Goal: Information Seeking & Learning: Learn about a topic

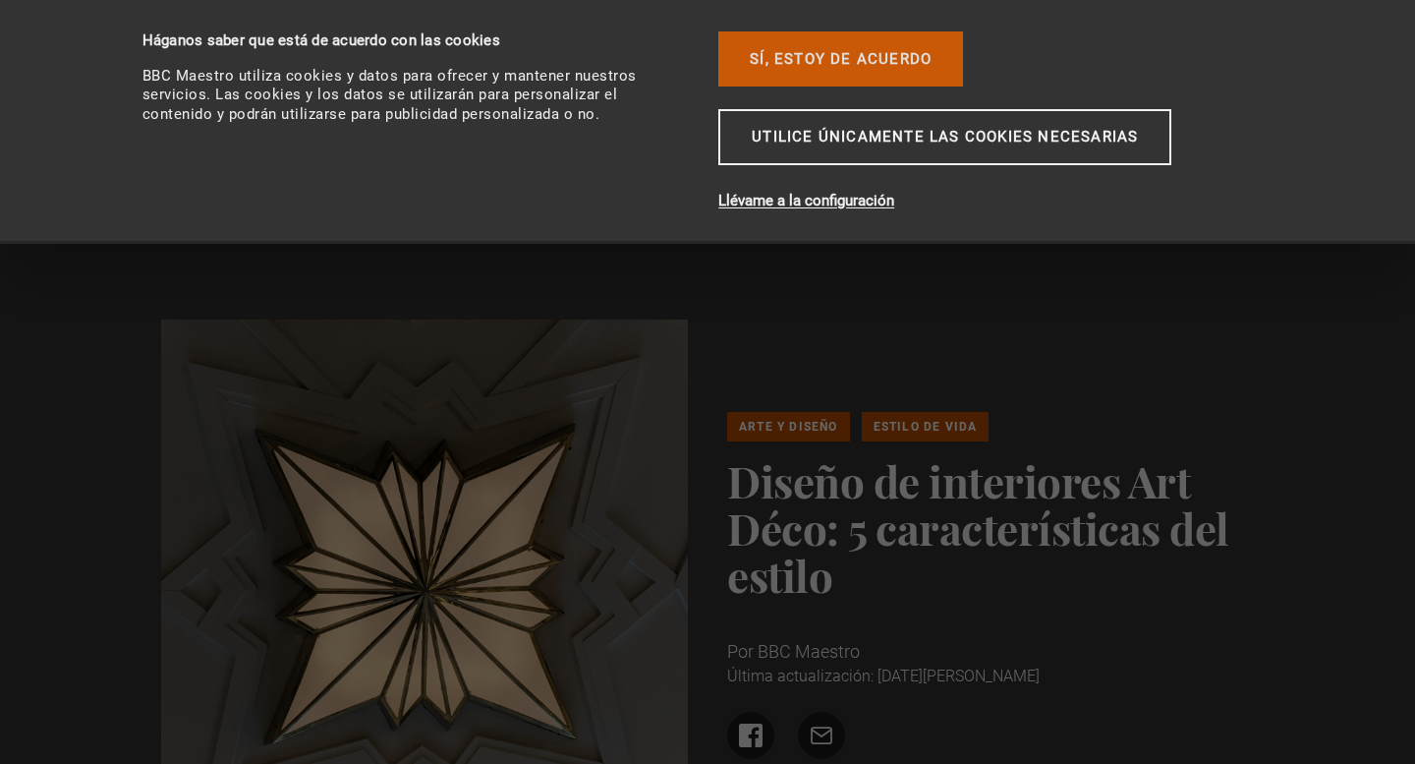
click at [790, 54] on font "Sí, estoy de acuerdo" at bounding box center [841, 59] width 182 height 18
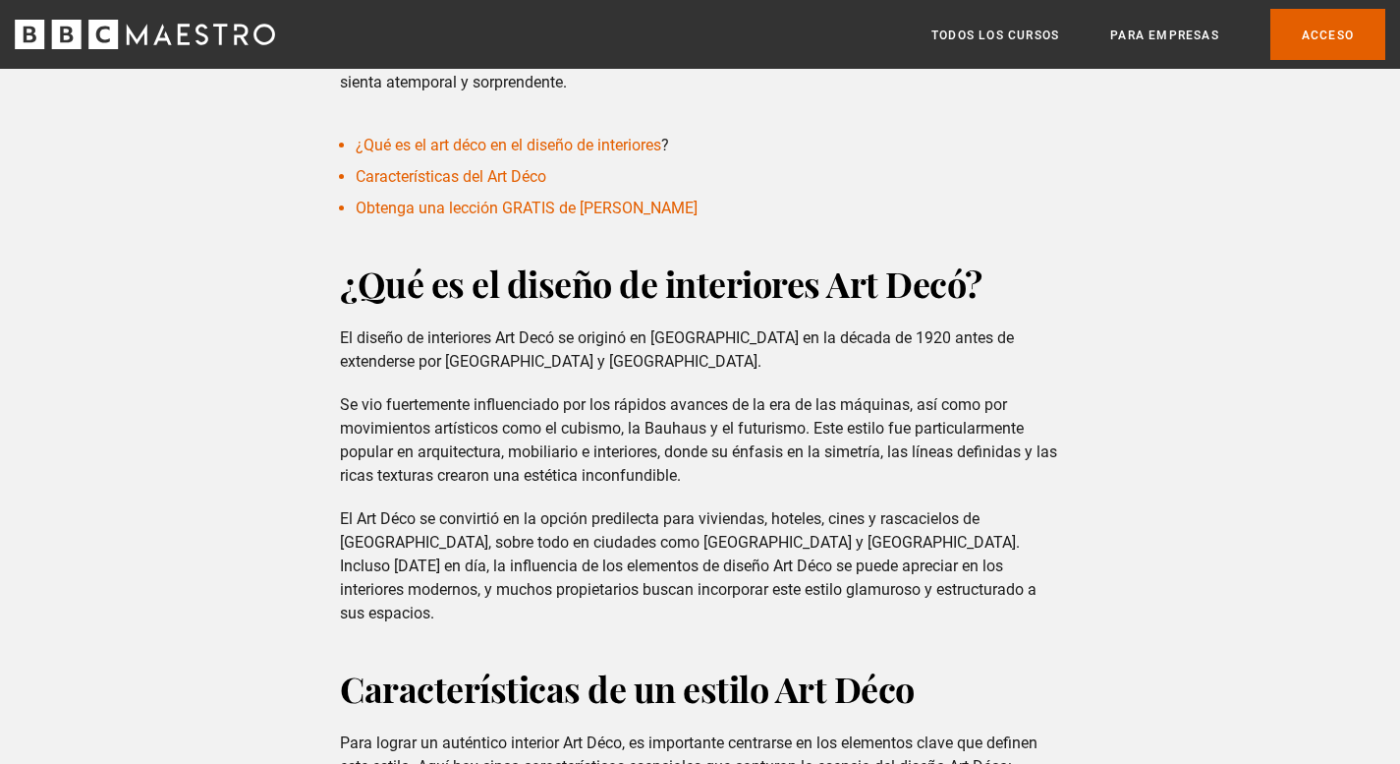
scroll to position [885, 0]
drag, startPoint x: 341, startPoint y: 335, endPoint x: 392, endPoint y: 348, distance: 52.7
click at [392, 348] on p "El diseño de interiores Art Decó se originó en [GEOGRAPHIC_DATA] en la década d…" at bounding box center [700, 348] width 720 height 47
click at [325, 360] on div "¿Qué es el diseño de interiores Art Decó? El diseño de interiores Art Decó se o…" at bounding box center [700, 441] width 752 height 366
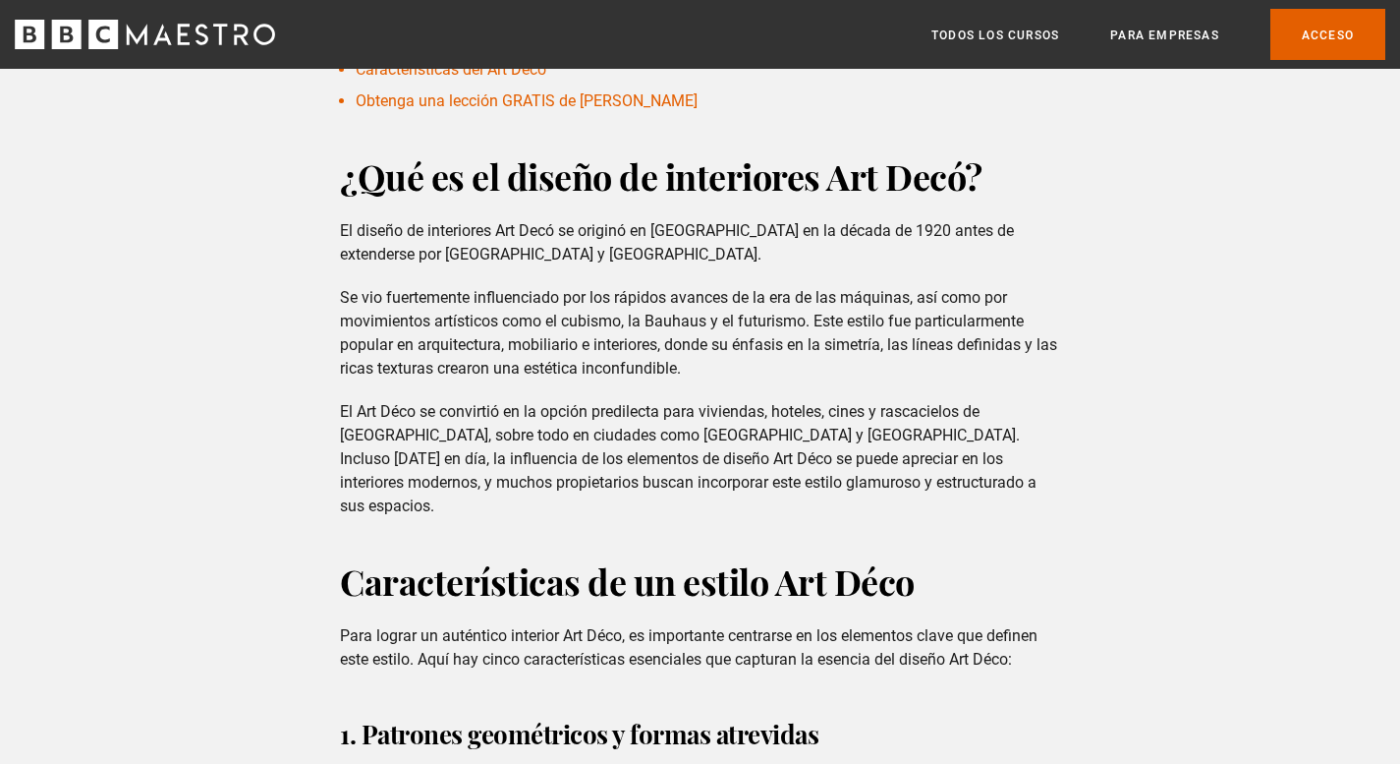
scroll to position [983, 0]
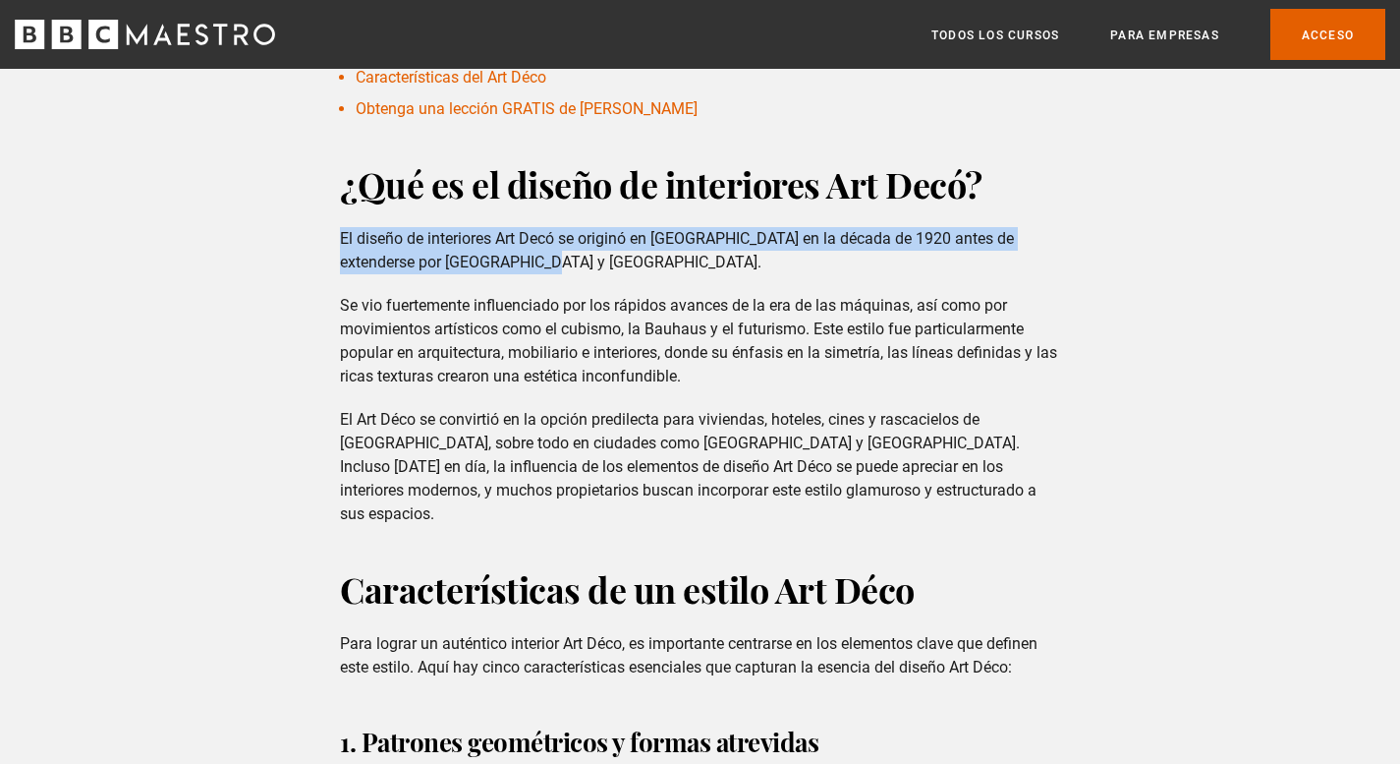
drag, startPoint x: 340, startPoint y: 239, endPoint x: 516, endPoint y: 267, distance: 178.2
click at [516, 267] on font "El diseño de interiores Art Decó se originó en [GEOGRAPHIC_DATA] en la década d…" at bounding box center [677, 250] width 674 height 42
copy font "El diseño de interiores Art Decó se originó en Francia en la década de 1920 ant…"
drag, startPoint x: 343, startPoint y: 299, endPoint x: 719, endPoint y: 364, distance: 382.0
click at [730, 371] on p "Se vio fuertemente influenciado por los rápidos avances de la era de las máquin…" at bounding box center [700, 341] width 720 height 94
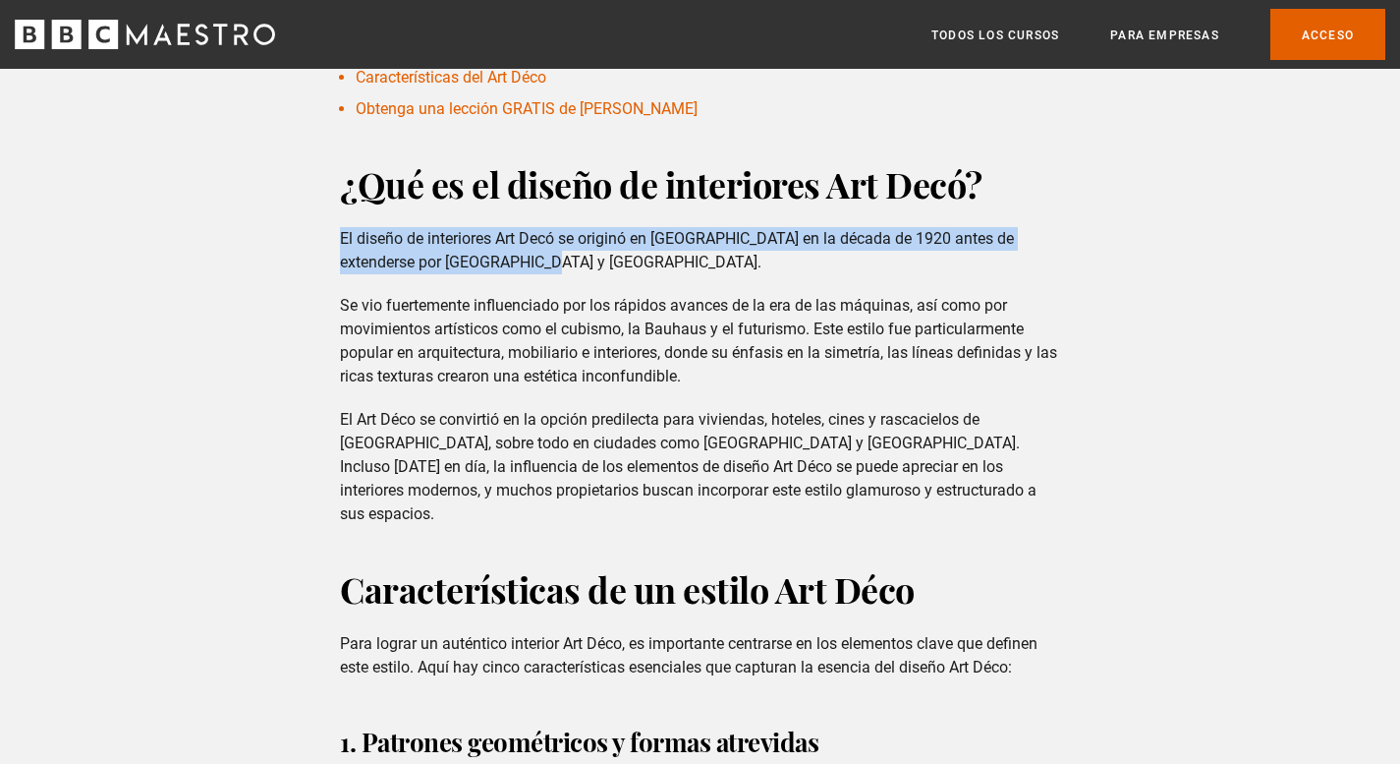
copy font "Se vio fuertemente influenciado por los rápidos avances de la era de las máquin…"
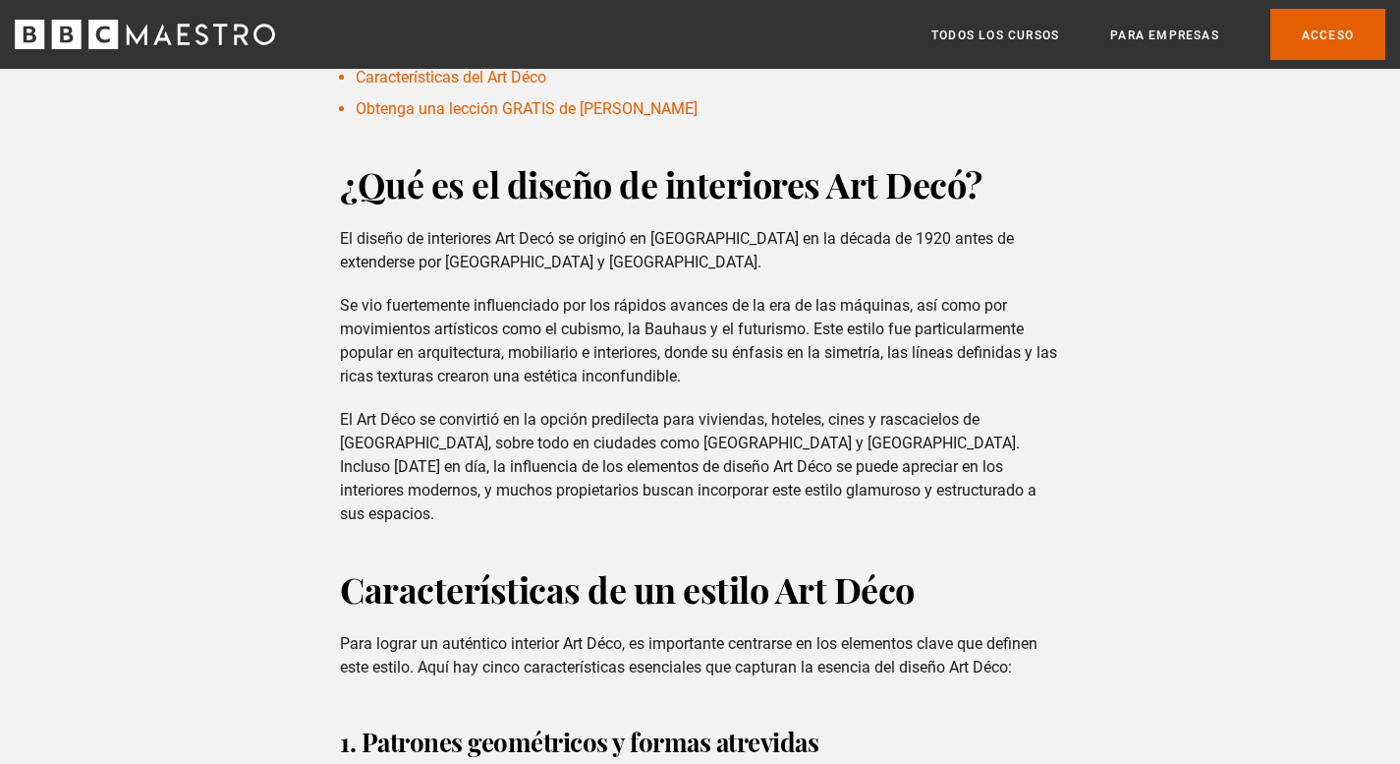
click at [962, 398] on div "¿Qué es el diseño de interiores Art Decó? El diseño de interiores Art Decó se o…" at bounding box center [700, 343] width 752 height 366
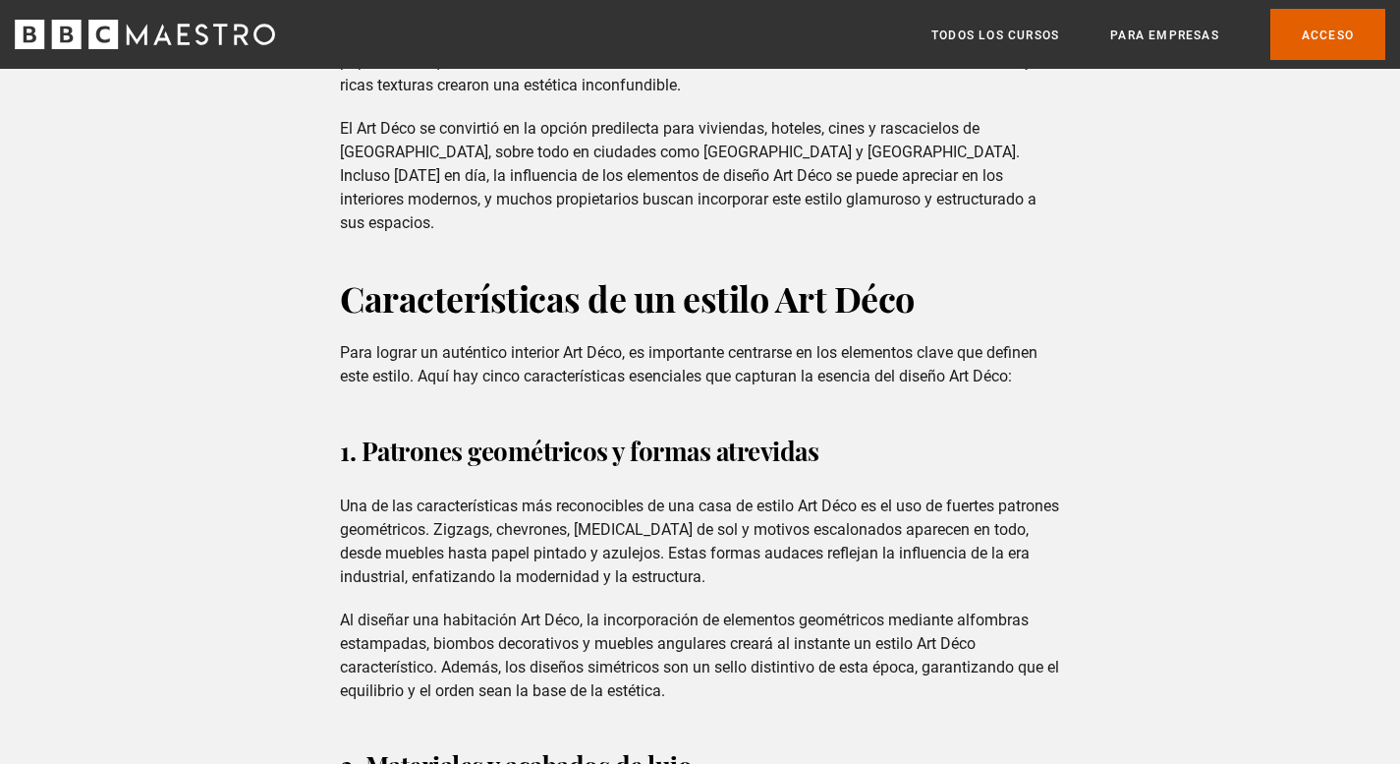
scroll to position [1376, 0]
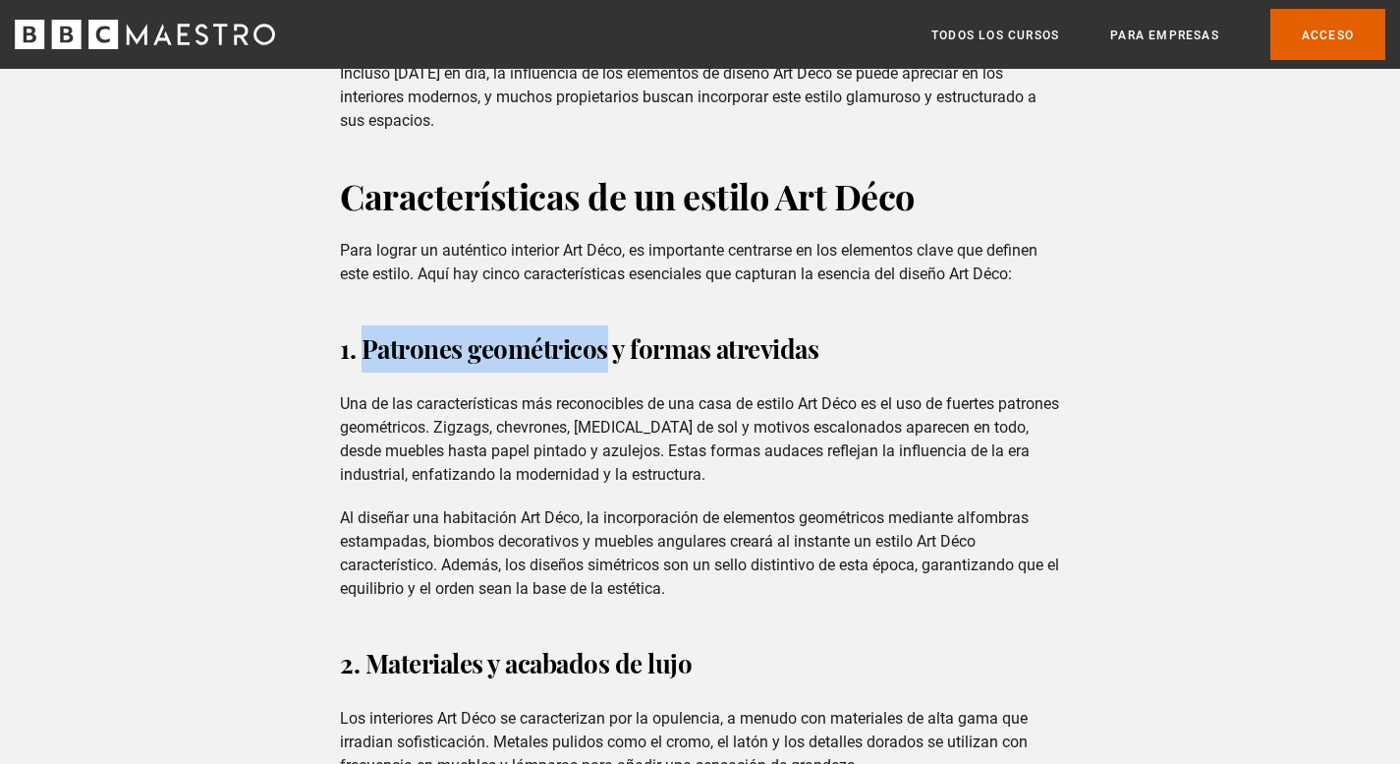
drag, startPoint x: 360, startPoint y: 320, endPoint x: 609, endPoint y: 335, distance: 250.1
click at [609, 335] on font "1. Patrones geométricos y formas atrevidas" at bounding box center [579, 348] width 479 height 34
copy font "Patrones geométricos"
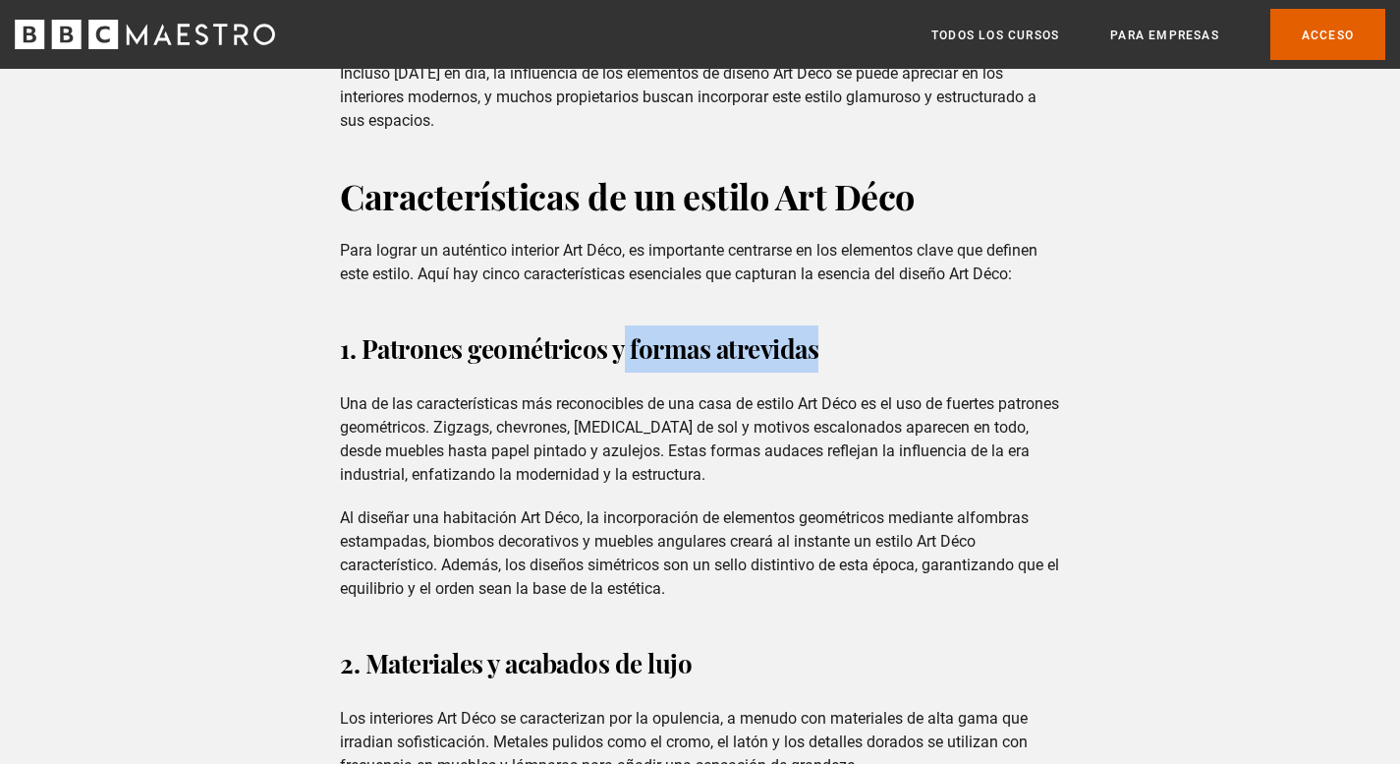
drag, startPoint x: 818, startPoint y: 331, endPoint x: 627, endPoint y: 332, distance: 190.7
click at [627, 332] on font "1. Patrones geométricos y formas atrevidas" at bounding box center [579, 348] width 479 height 34
copy font "formas atrevidas"
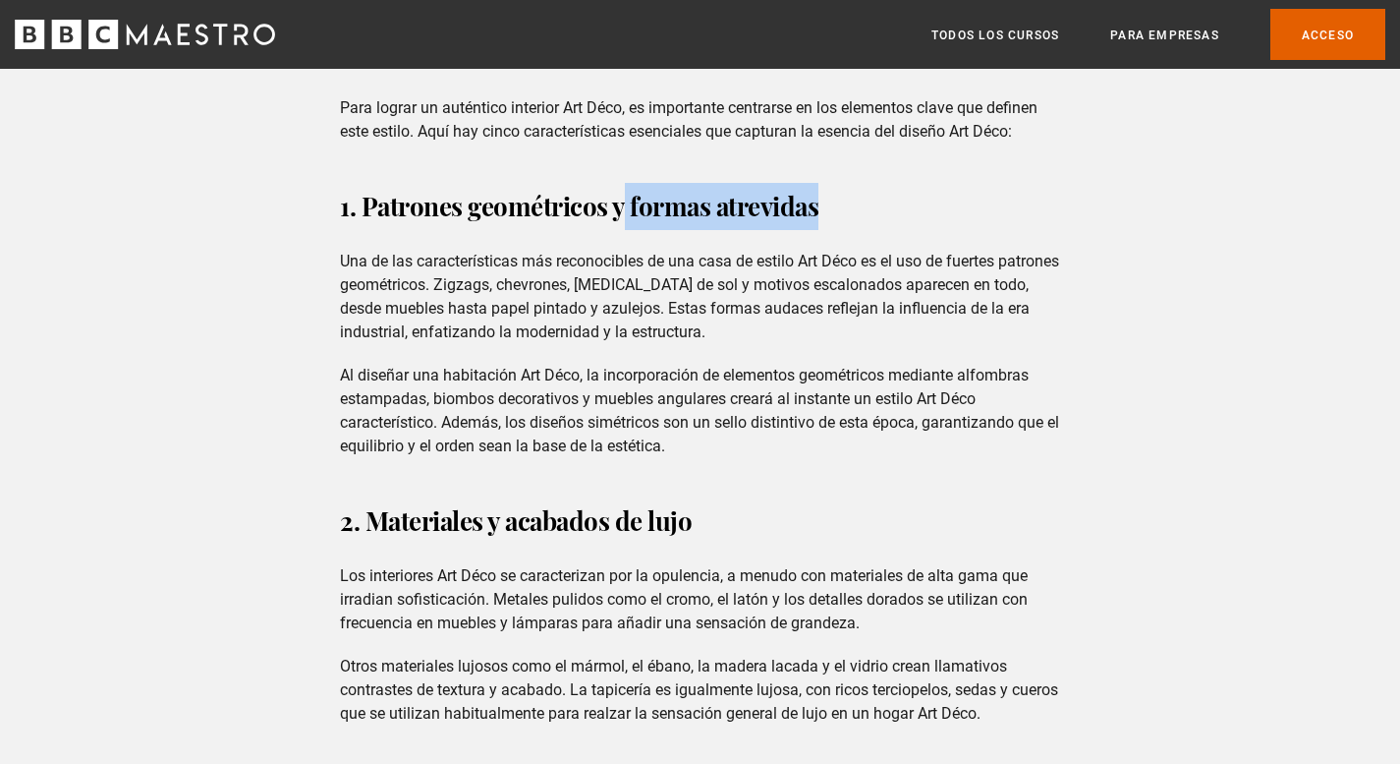
scroll to position [1572, 0]
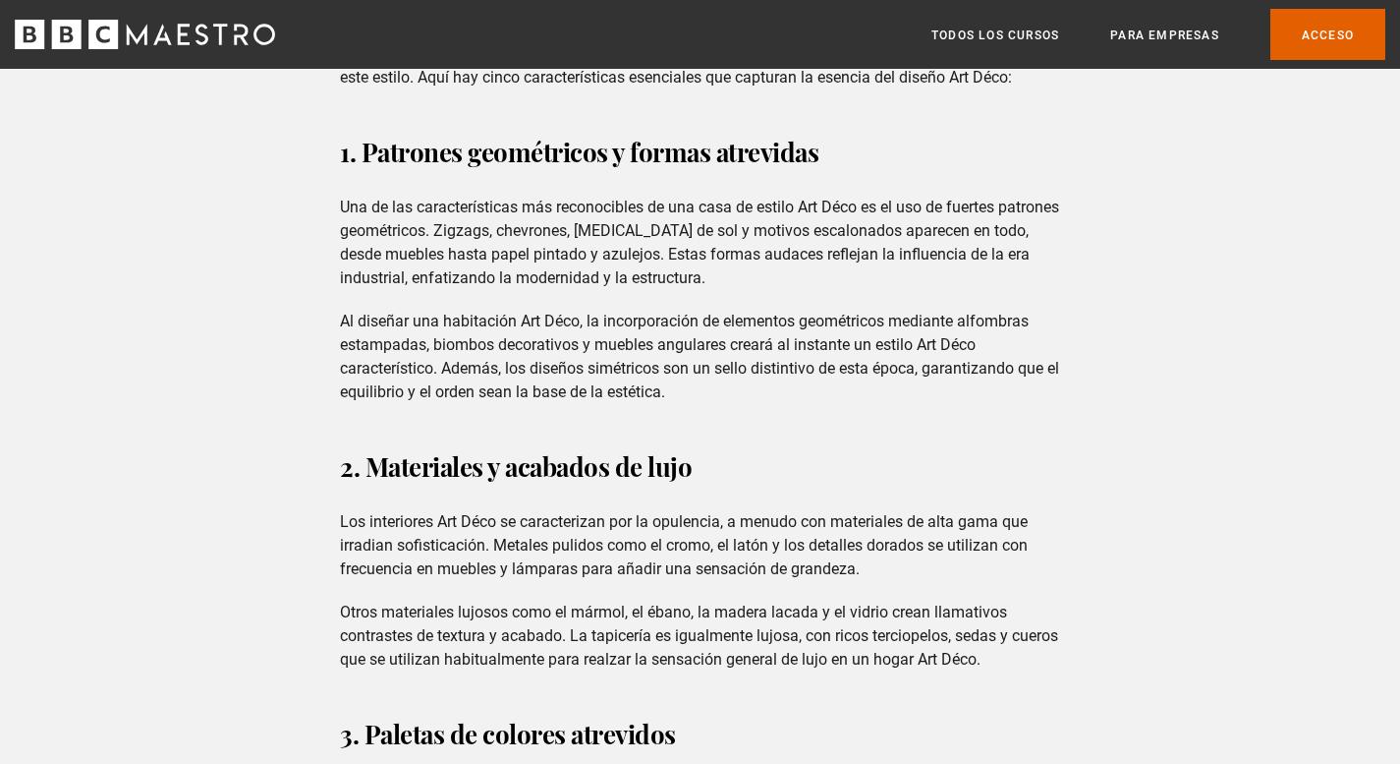
click at [719, 452] on h3 "2. Materiales y acabados de lujo" at bounding box center [700, 466] width 720 height 47
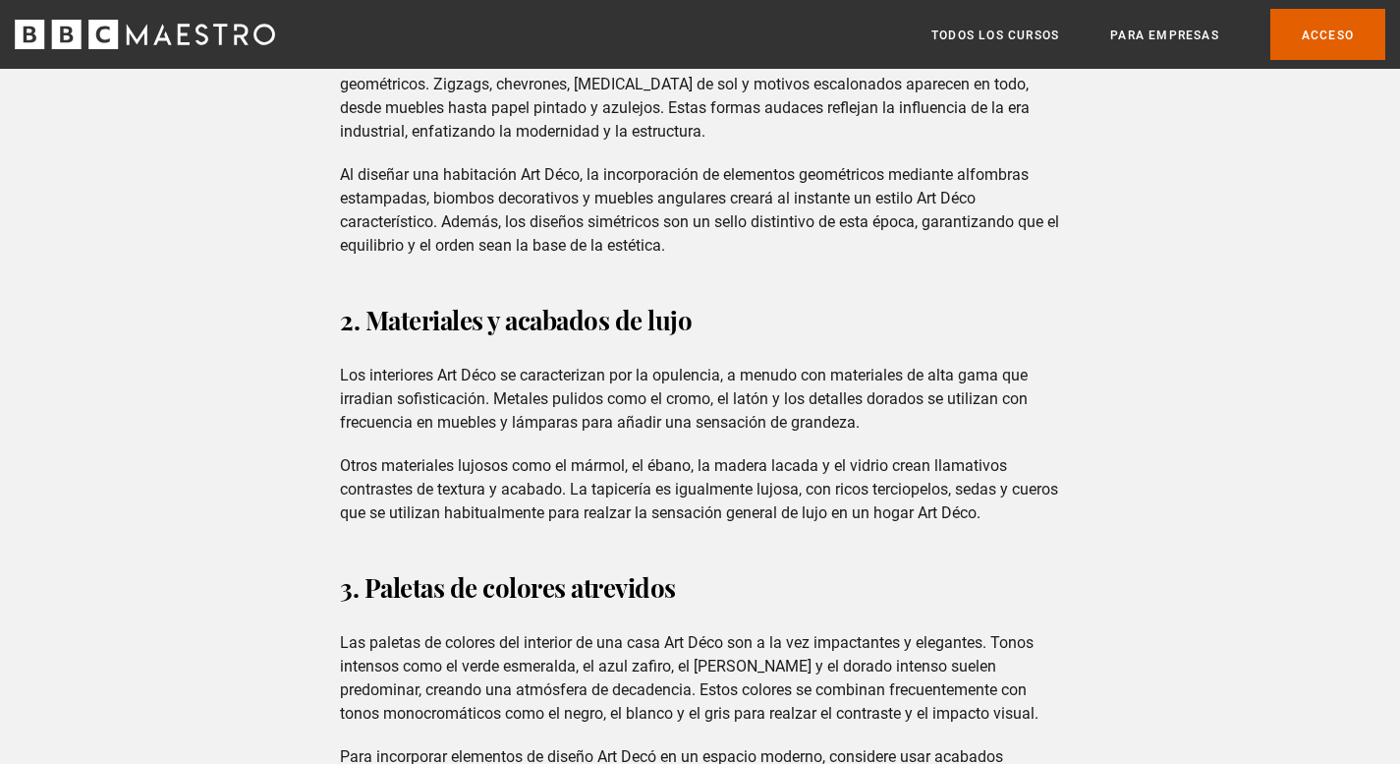
scroll to position [1867, 0]
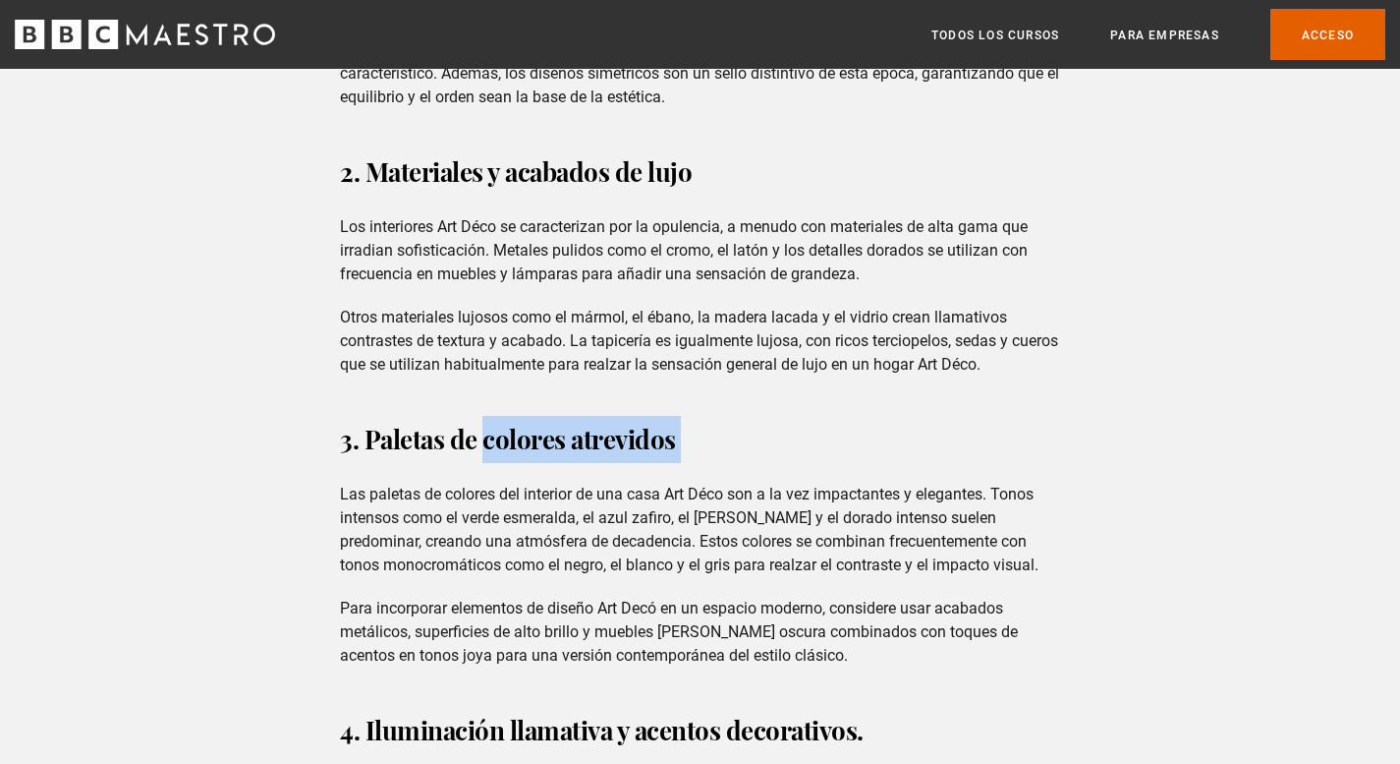
drag, startPoint x: 486, startPoint y: 419, endPoint x: 659, endPoint y: 408, distance: 173.3
click at [704, 418] on h3 "3. Paletas de colores atrevidos" at bounding box center [700, 439] width 720 height 47
copy h3 "colores atrevidos"
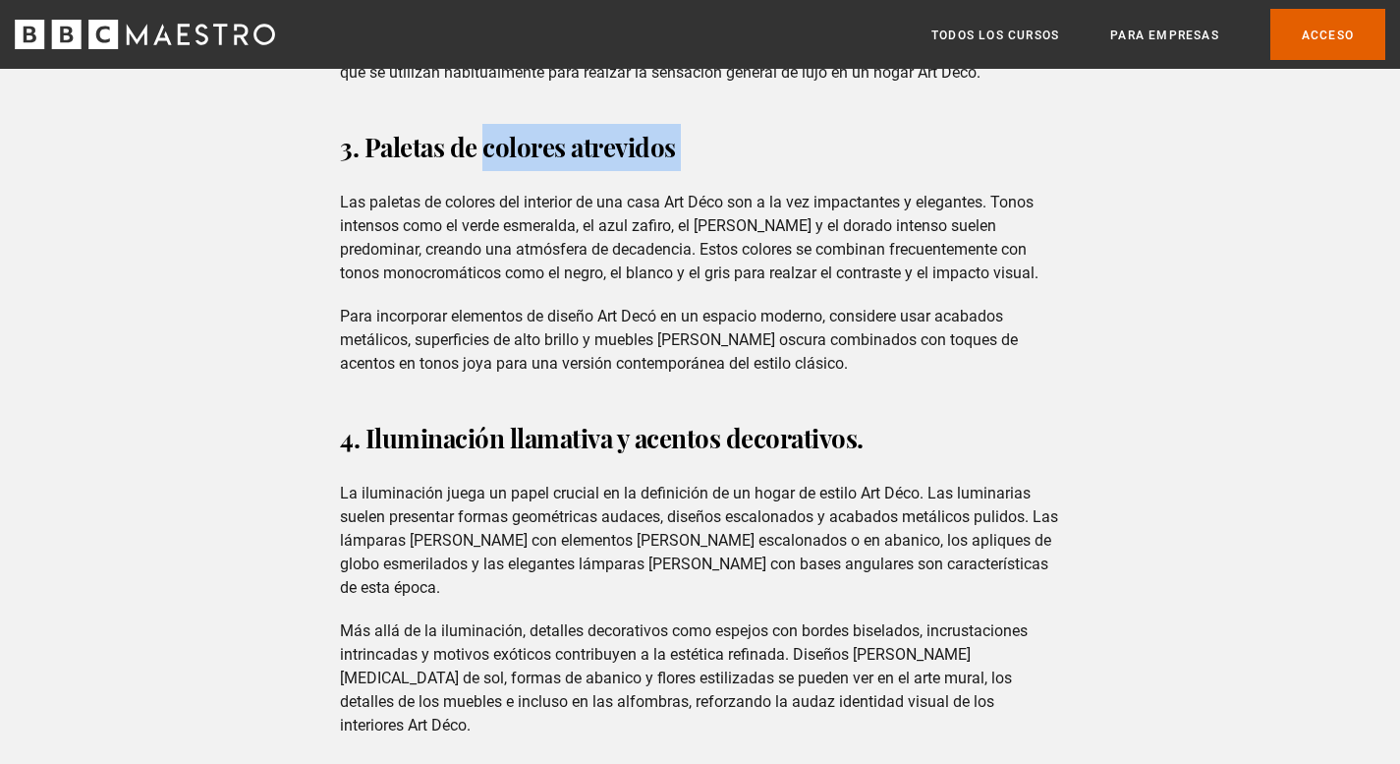
scroll to position [2162, 0]
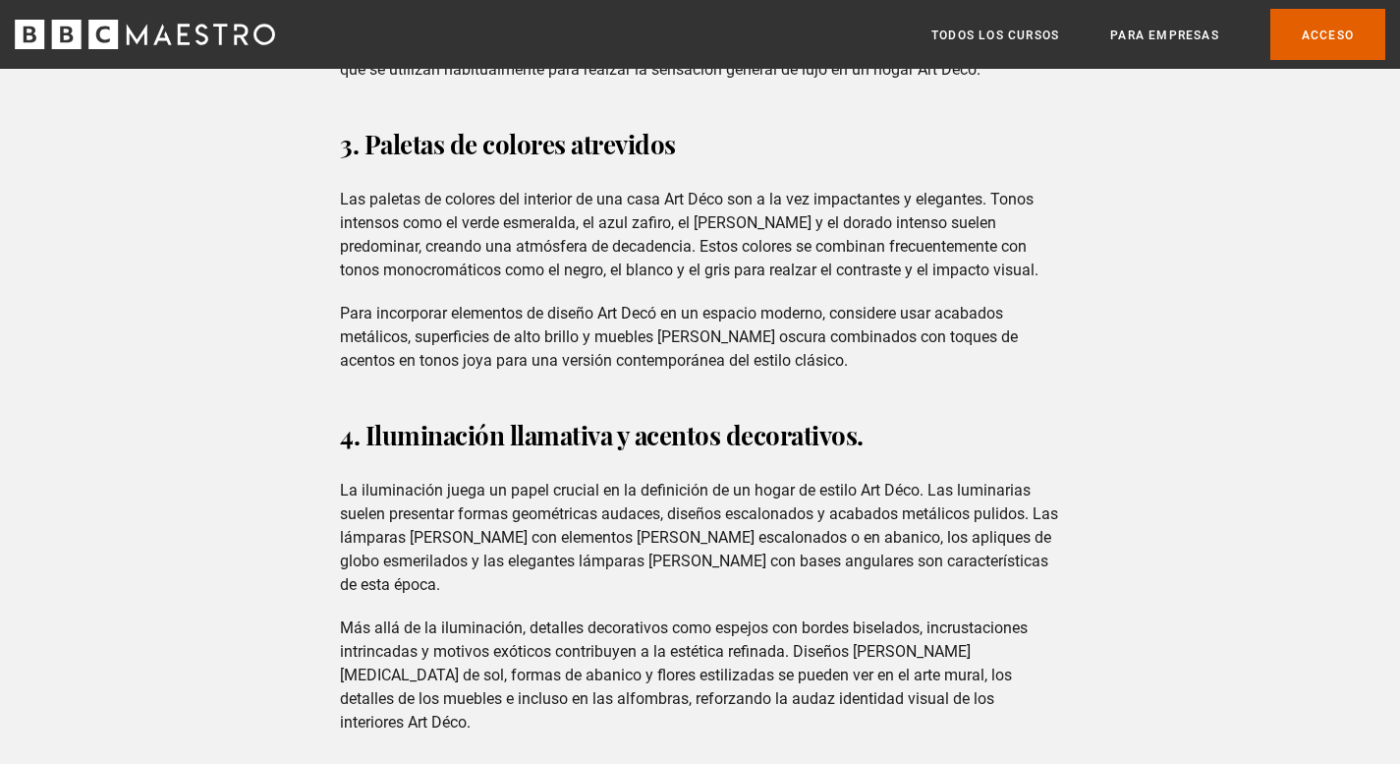
click at [907, 440] on div "Características de un estilo Art Déco Para lograr un auténtico interior Art Déc…" at bounding box center [700, 388] width 752 height 2005
drag, startPoint x: 368, startPoint y: 409, endPoint x: 612, endPoint y: 419, distance: 244.9
click at [612, 419] on font "4. Iluminación llamativa y acentos decorativos." at bounding box center [602, 435] width 524 height 34
drag, startPoint x: 596, startPoint y: 419, endPoint x: 655, endPoint y: 429, distance: 60.0
click at [655, 429] on h3 "4. Iluminación llamativa y acentos decorativos." at bounding box center [700, 435] width 720 height 47
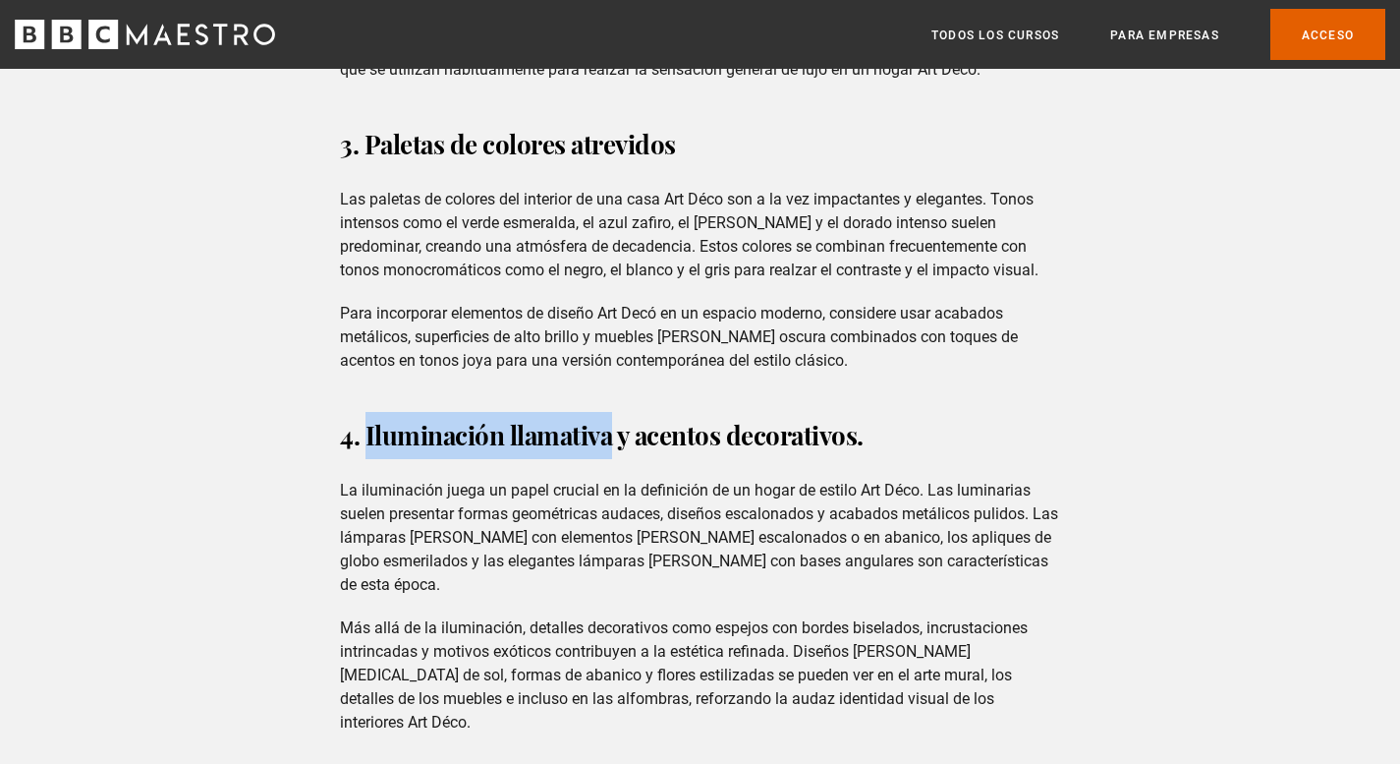
drag, startPoint x: 612, startPoint y: 413, endPoint x: 368, endPoint y: 418, distance: 244.8
click at [368, 418] on font "4. Iluminación llamativa y acentos decorativos." at bounding box center [602, 435] width 524 height 34
copy font "Iluminación llamativa"
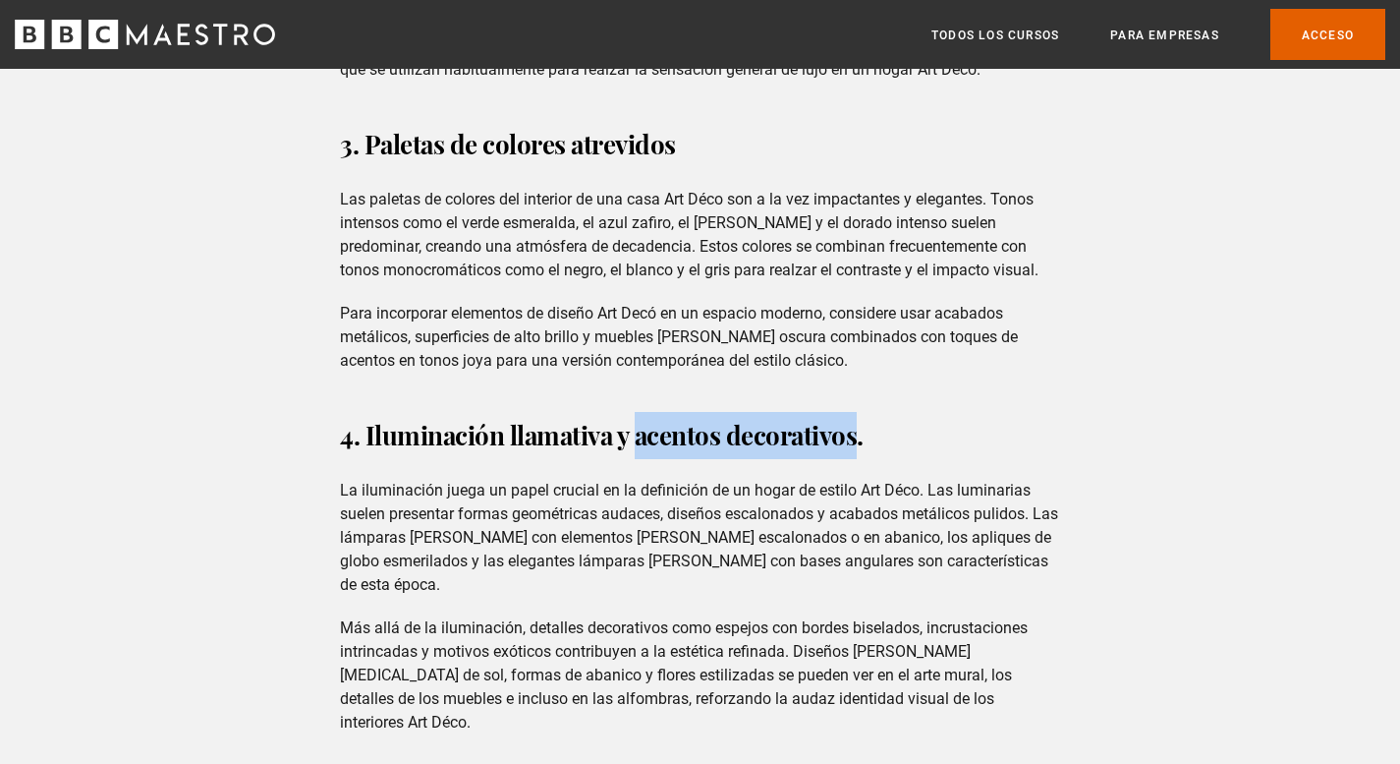
drag, startPoint x: 856, startPoint y: 409, endPoint x: 635, endPoint y: 424, distance: 221.6
click at [635, 424] on font "4. Iluminación llamativa y acentos decorativos." at bounding box center [602, 435] width 524 height 34
drag, startPoint x: 663, startPoint y: 428, endPoint x: 711, endPoint y: 438, distance: 48.4
click at [711, 438] on div "Características de un estilo Art Déco Para lograr un auténtico interior Art Déc…" at bounding box center [700, 388] width 752 height 2005
drag, startPoint x: 637, startPoint y: 418, endPoint x: 857, endPoint y: 425, distance: 220.3
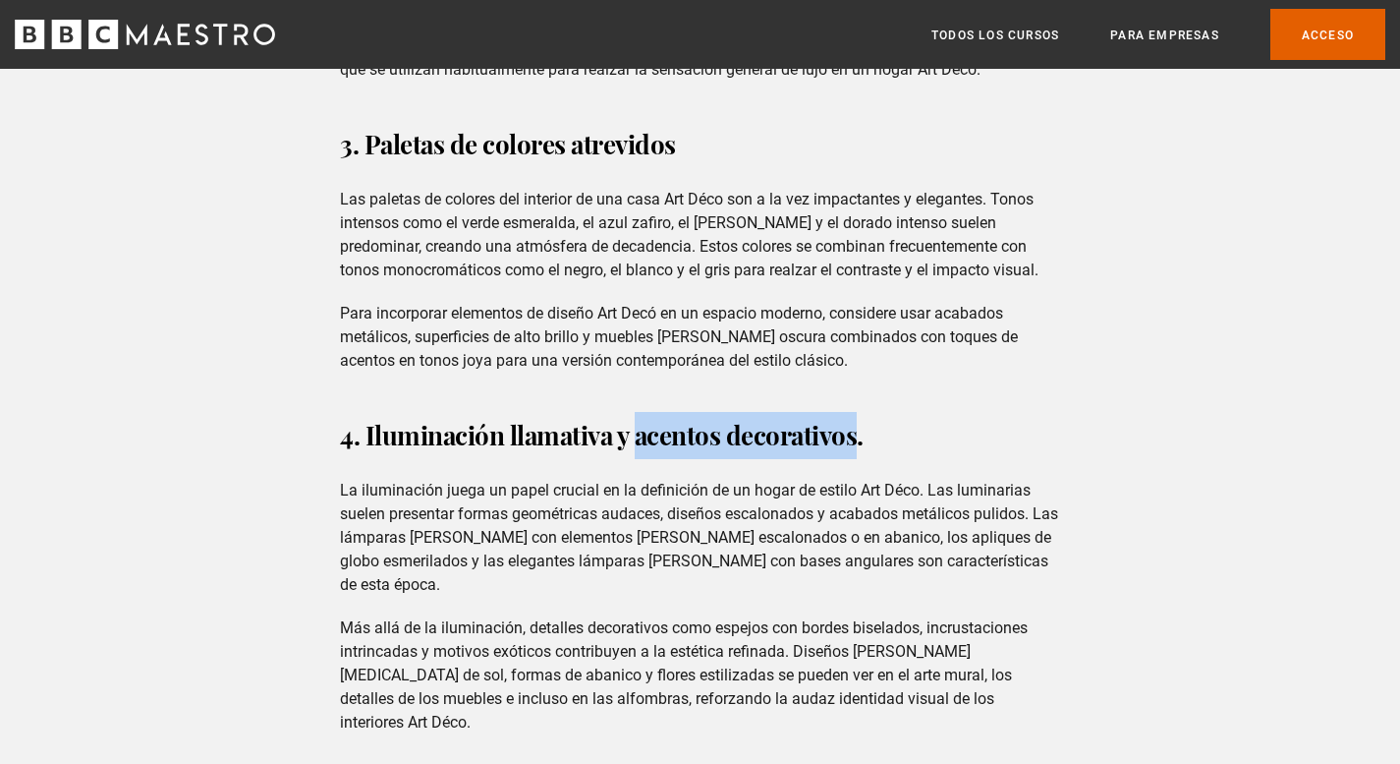
click at [857, 425] on font "4. Iluminación llamativa y acentos decorativos." at bounding box center [602, 435] width 524 height 34
copy font "acentos decorativos"
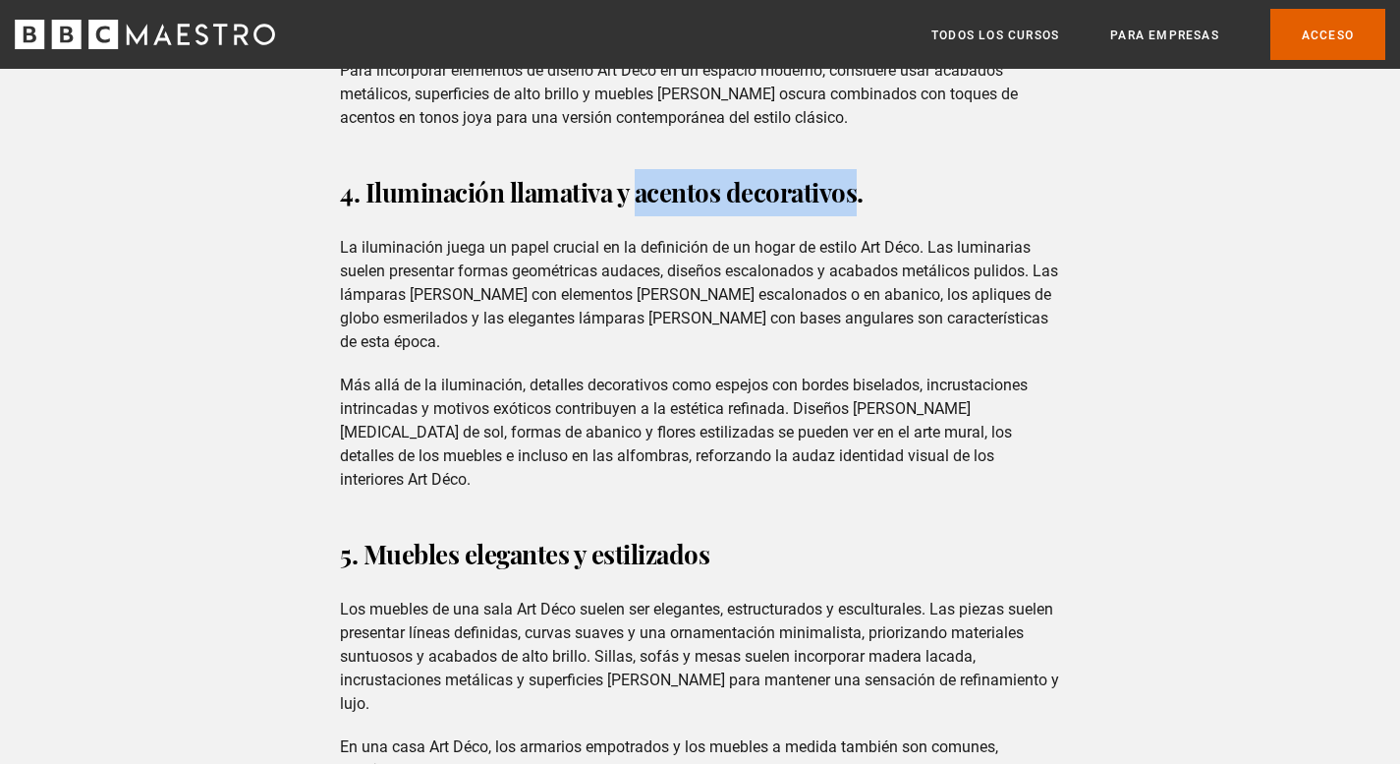
scroll to position [2457, 0]
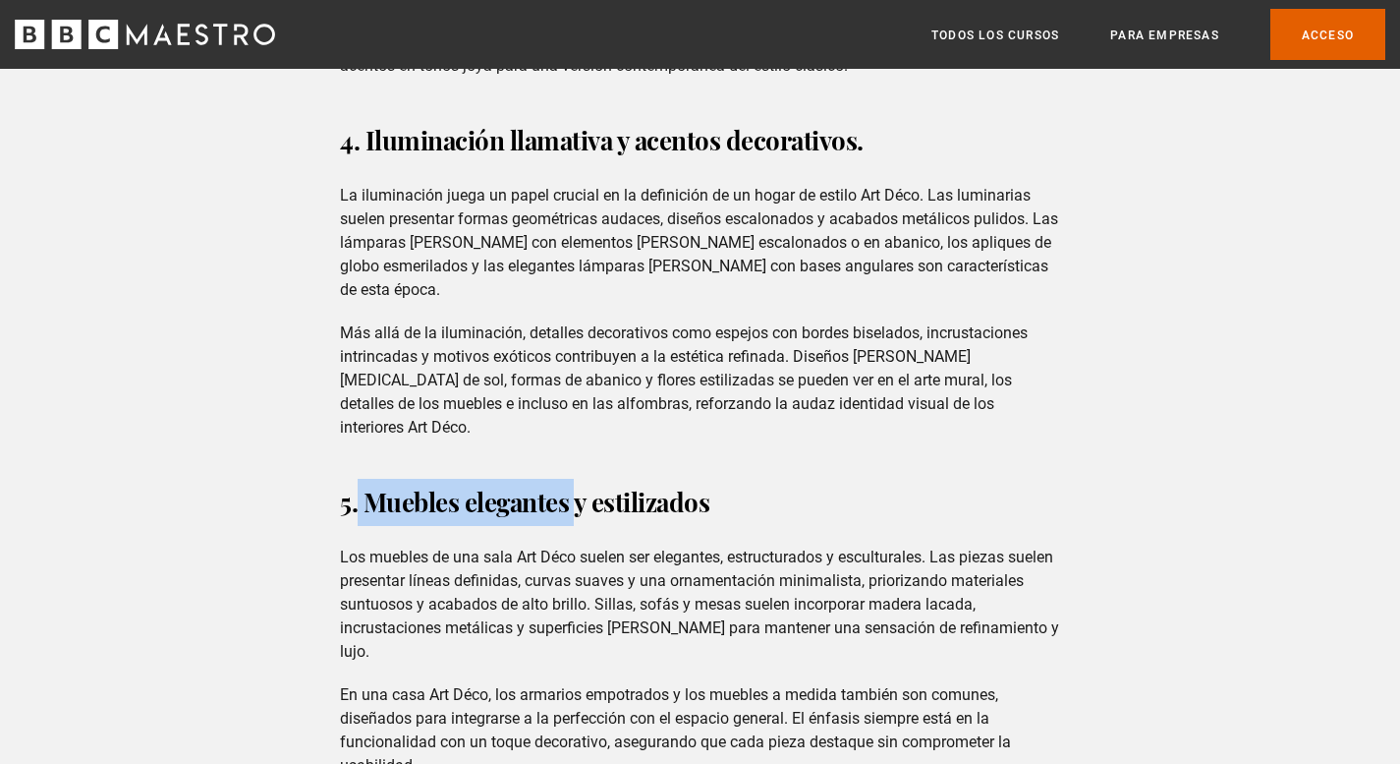
drag, startPoint x: 360, startPoint y: 447, endPoint x: 577, endPoint y: 460, distance: 217.6
click at [577, 485] on font "5. Muebles elegantes y estilizados" at bounding box center [525, 502] width 370 height 34
copy font "Muebles elegantes"
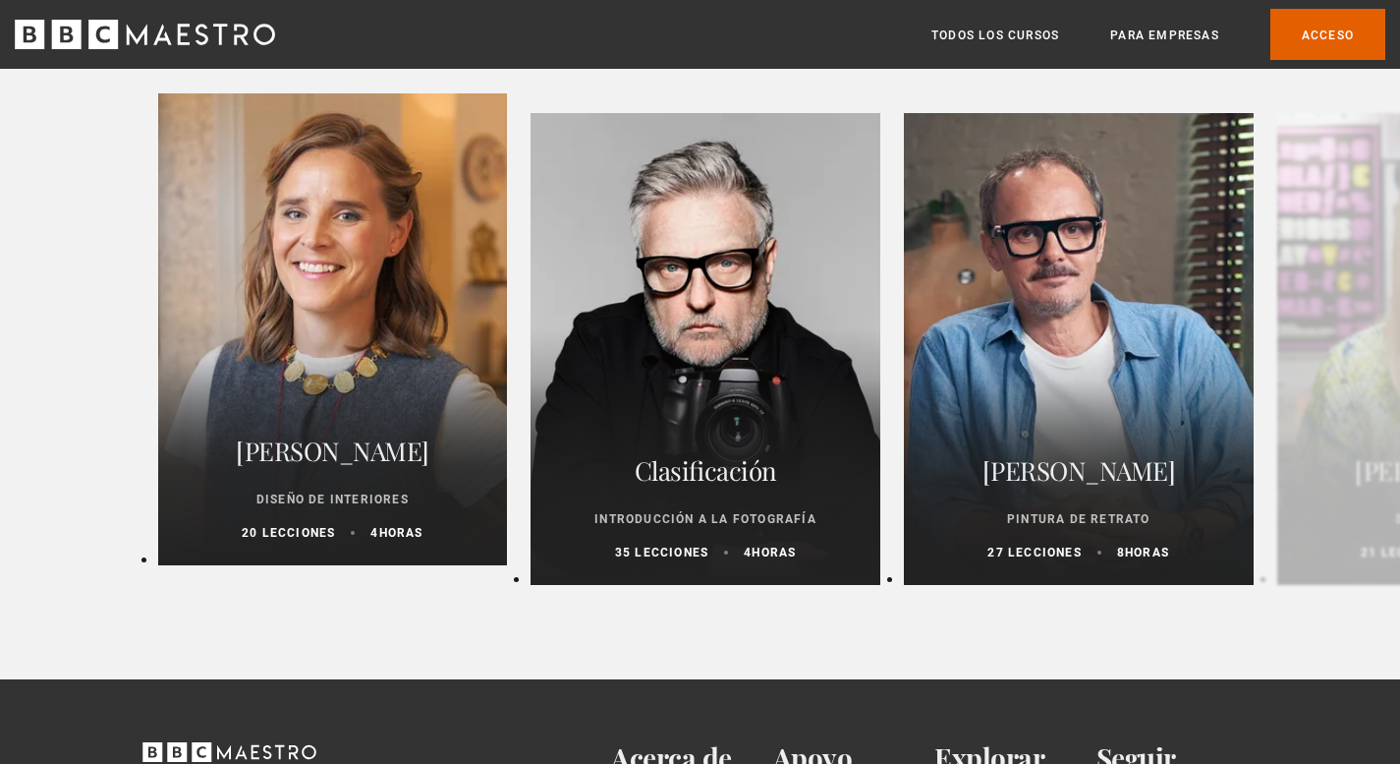
scroll to position [4603, 0]
